Goal: Task Accomplishment & Management: Use online tool/utility

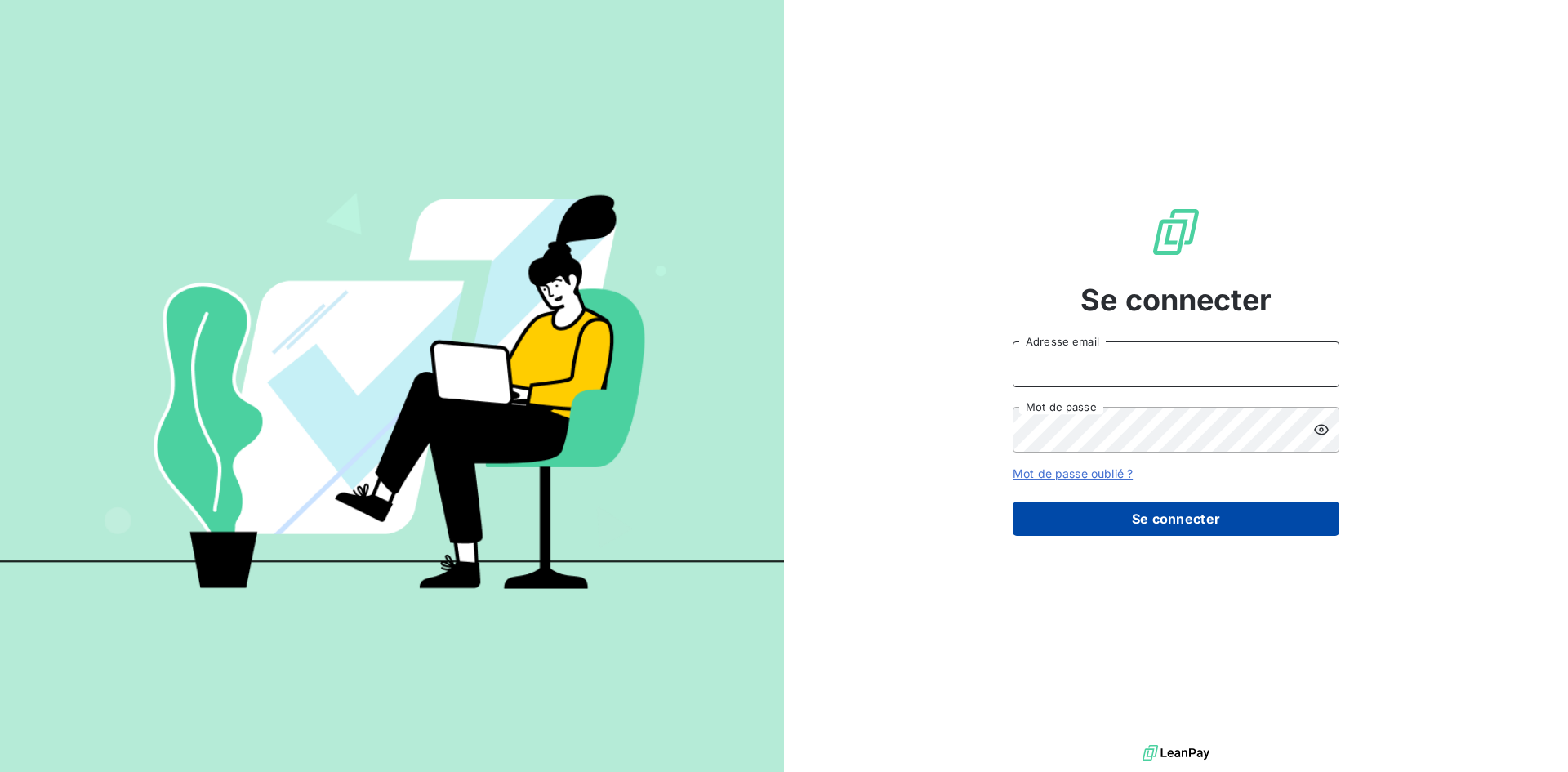
type input "[EMAIL_ADDRESS][DOMAIN_NAME]"
click at [1145, 518] on button "Se connecter" at bounding box center [1176, 519] width 326 height 35
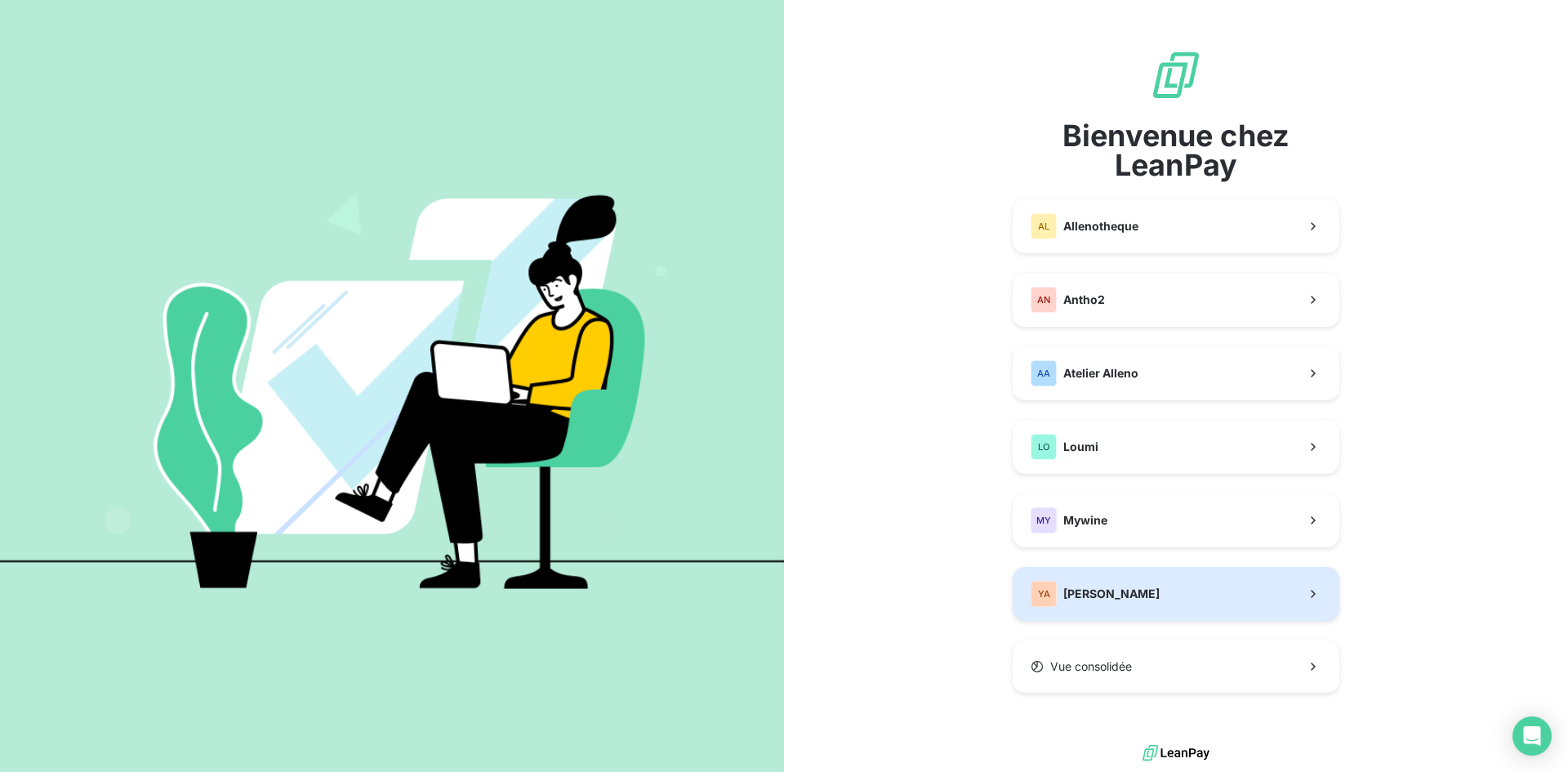
click at [1148, 606] on button "YA [PERSON_NAME]" at bounding box center [1176, 594] width 326 height 53
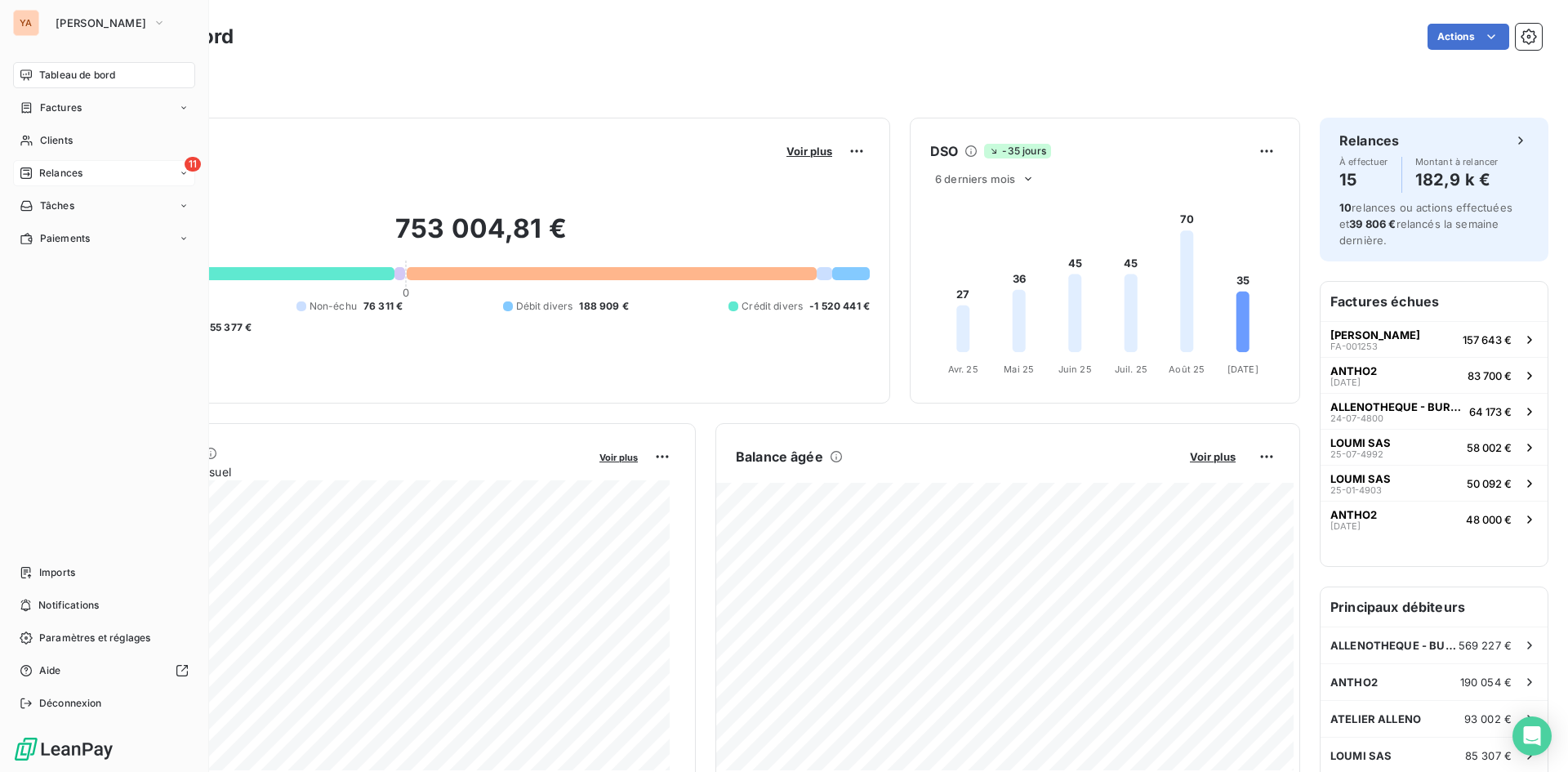
click at [71, 178] on span "Relances" at bounding box center [61, 173] width 44 height 15
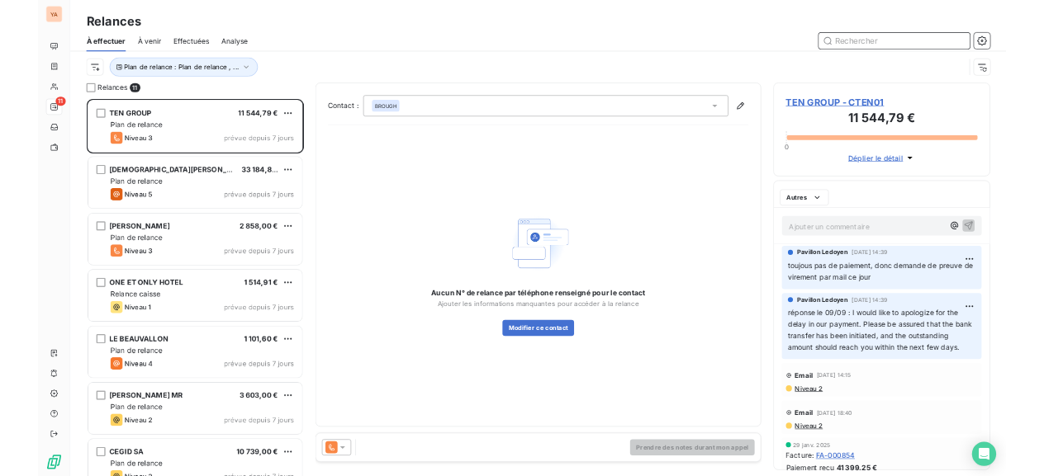
scroll to position [606, 343]
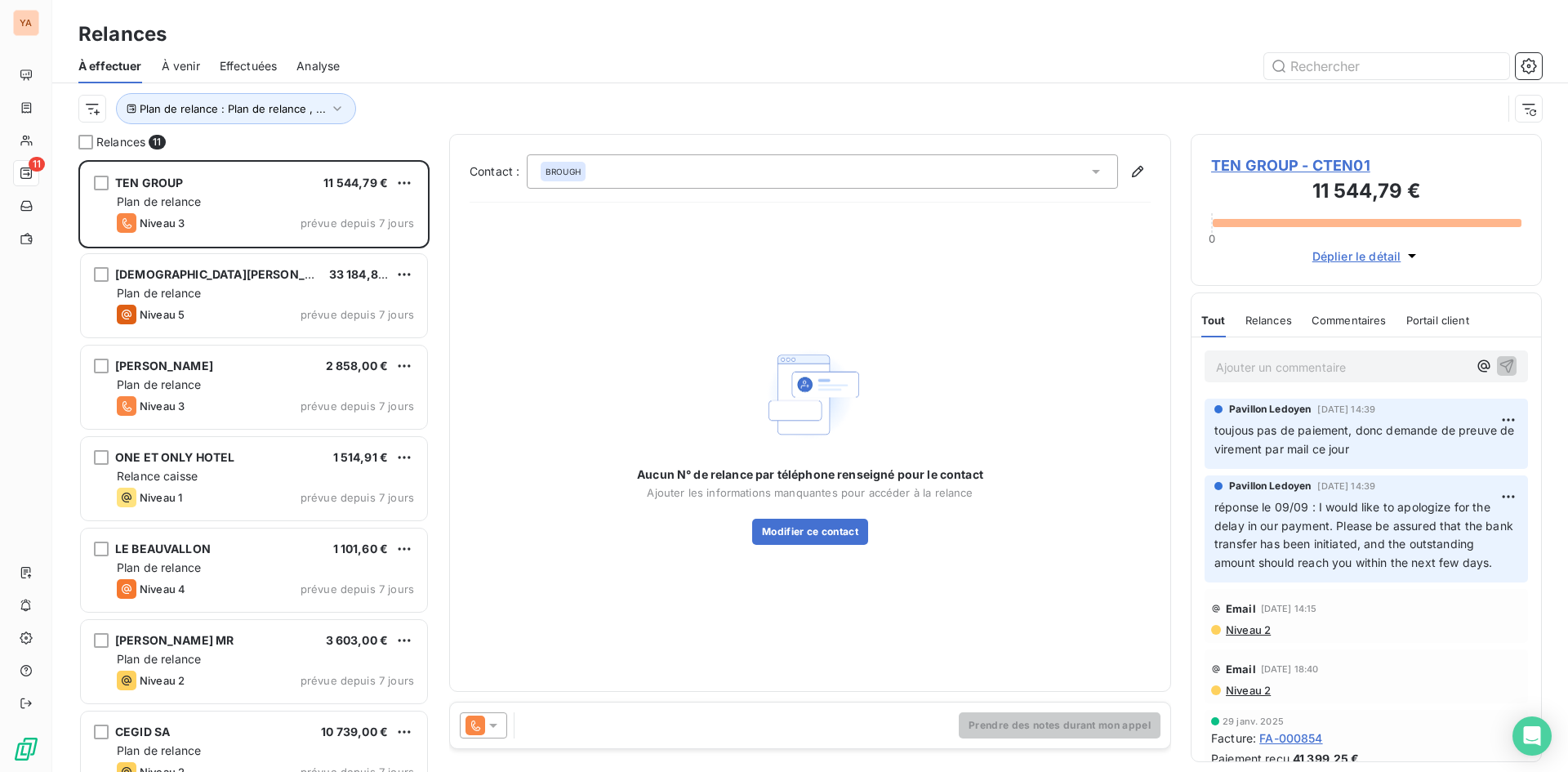
click at [1285, 368] on p "Ajouter un commentaire ﻿" at bounding box center [1341, 367] width 251 height 21
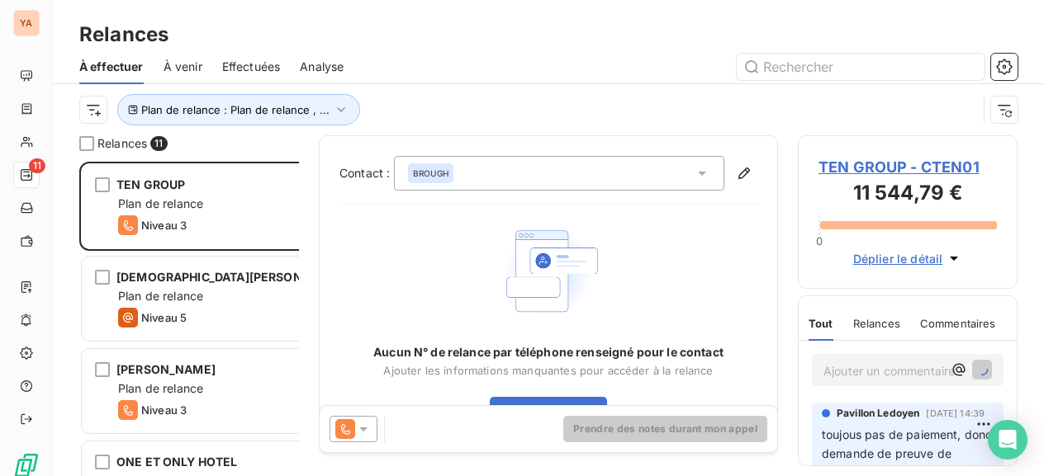
scroll to position [302, 207]
